Goal: Find specific page/section: Find specific page/section

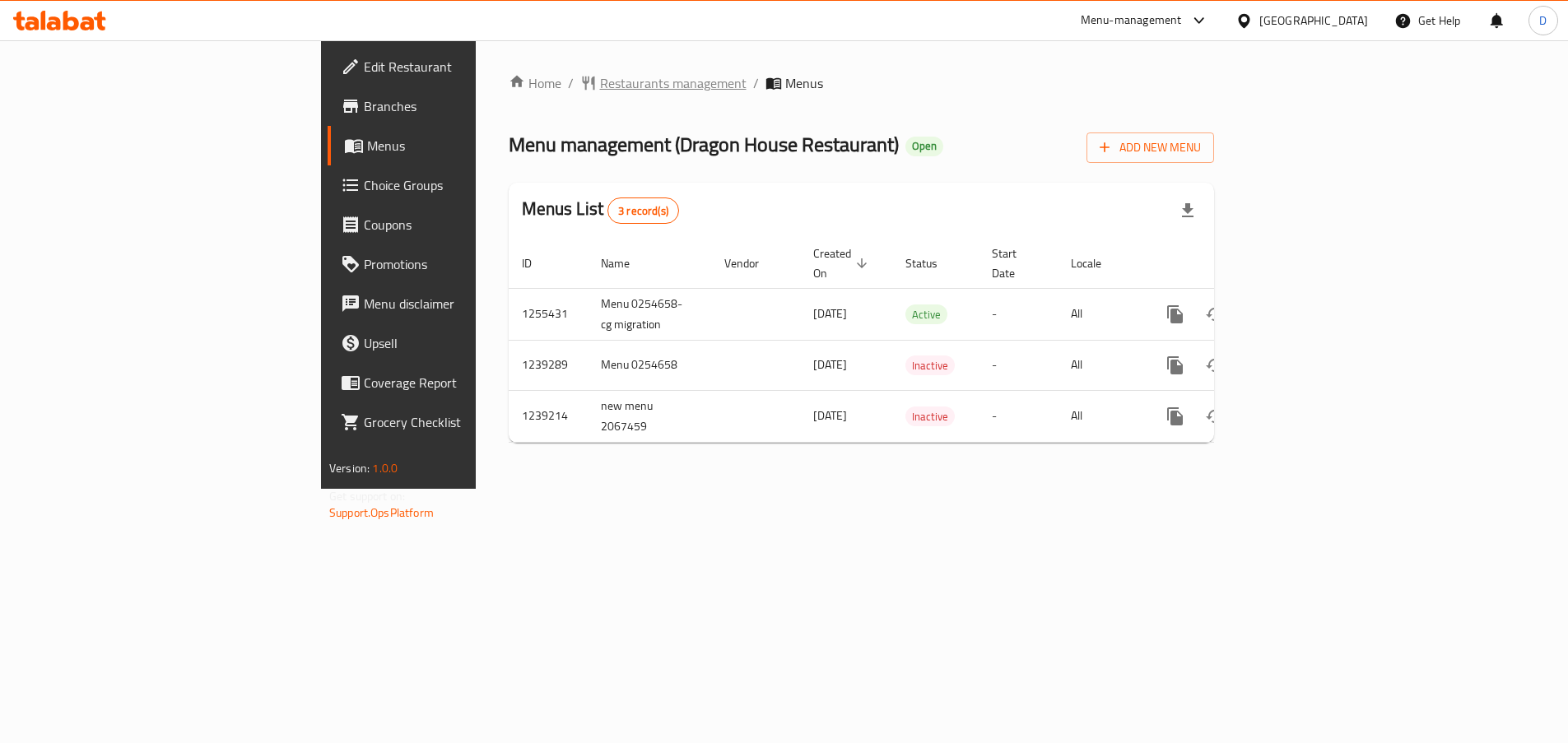
click at [600, 86] on span "Restaurants management" at bounding box center [672, 82] width 147 height 20
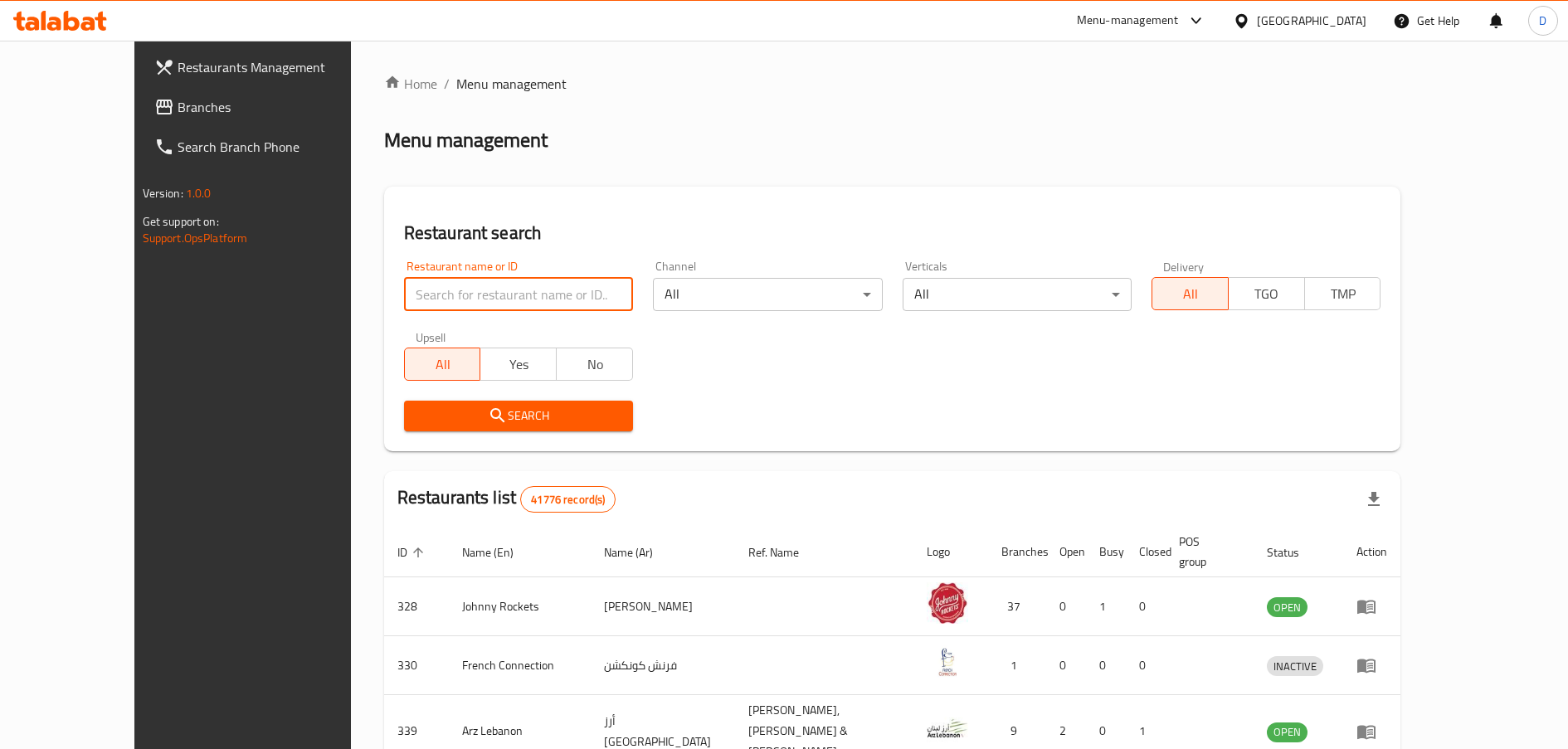
click at [447, 297] on input "search" at bounding box center [519, 295] width 229 height 33
type input "dragon house"
click button "Search" at bounding box center [519, 416] width 229 height 31
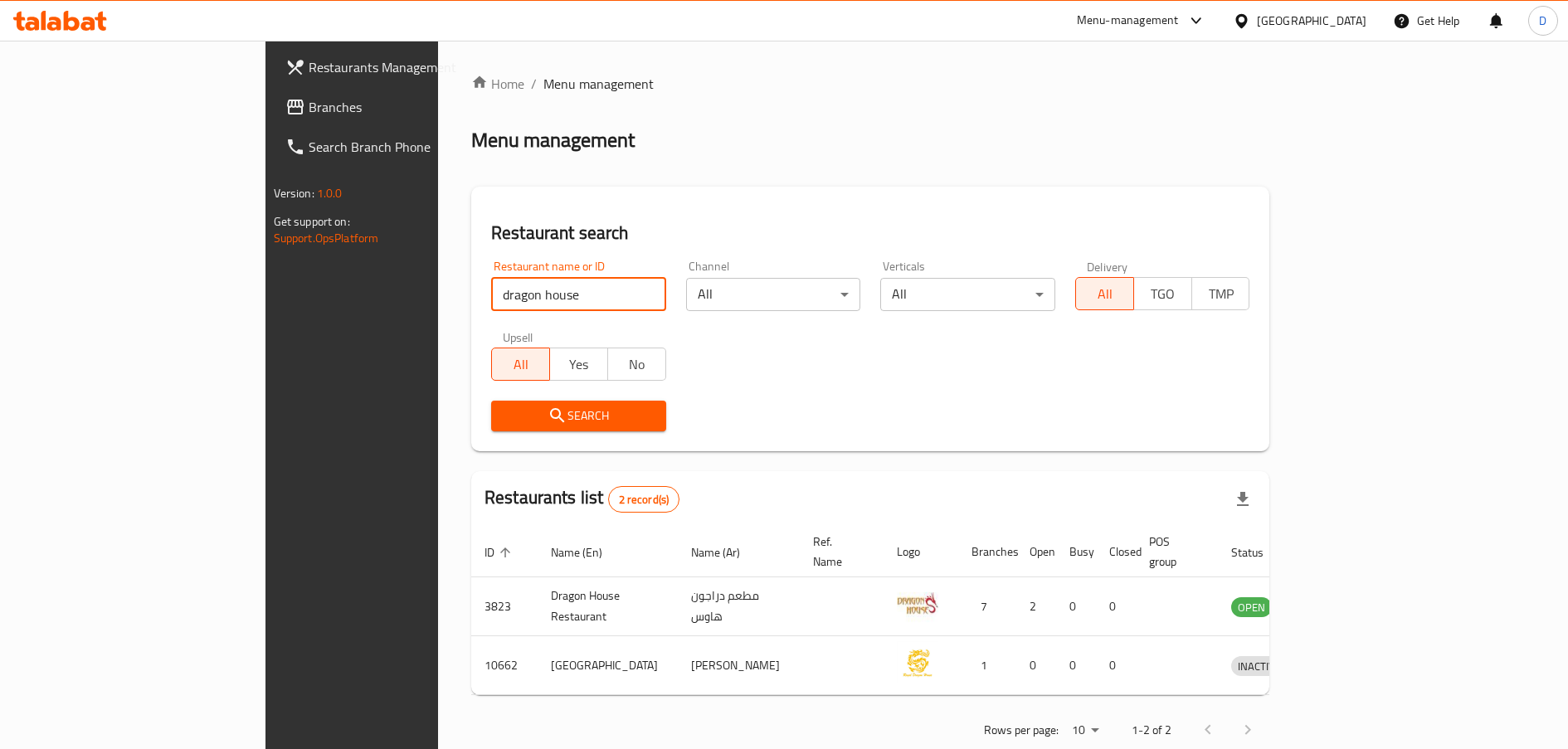
click at [309, 63] on span "Restaurants Management" at bounding box center [411, 66] width 206 height 20
